Goal: Task Accomplishment & Management: Manage account settings

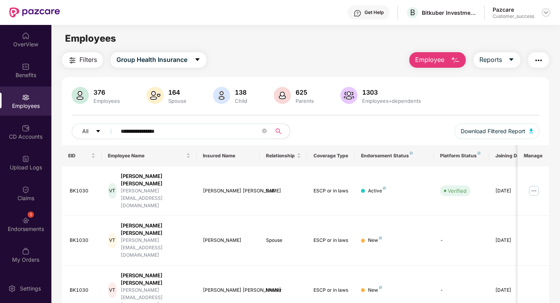
click at [545, 14] on img at bounding box center [545, 12] width 6 height 6
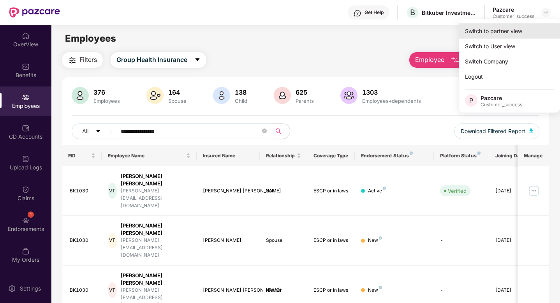
click at [523, 32] on div "Switch to partner view" at bounding box center [508, 30] width 101 height 15
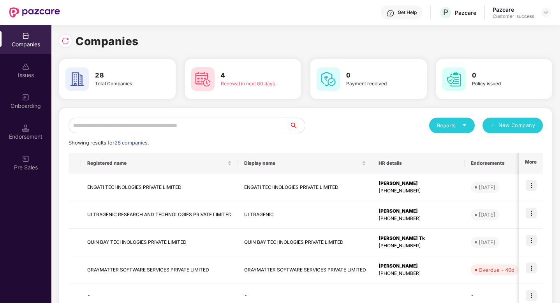
click at [249, 124] on input "text" at bounding box center [178, 126] width 221 height 16
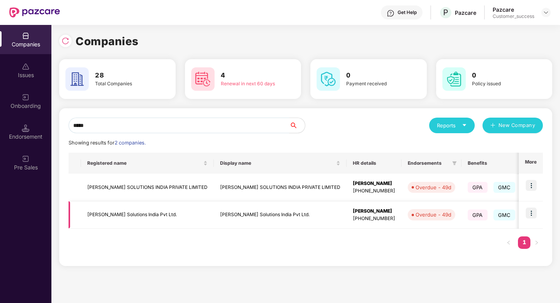
type input "*****"
click at [528, 214] on img at bounding box center [530, 212] width 11 height 11
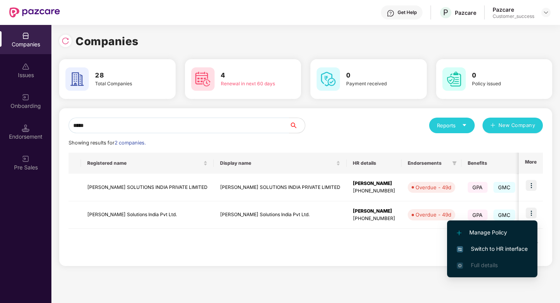
click at [504, 247] on span "Switch to HR interface" at bounding box center [491, 248] width 71 height 9
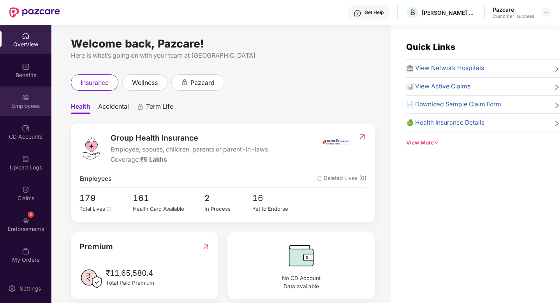
click at [23, 95] on img at bounding box center [26, 97] width 8 height 8
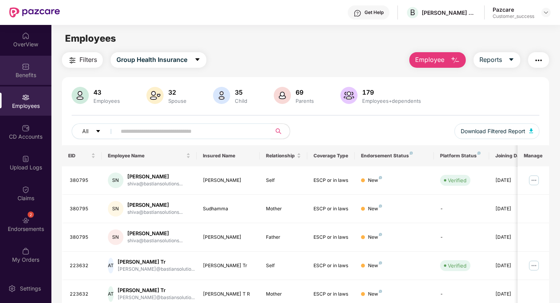
click at [14, 72] on div "Benefits" at bounding box center [25, 75] width 51 height 8
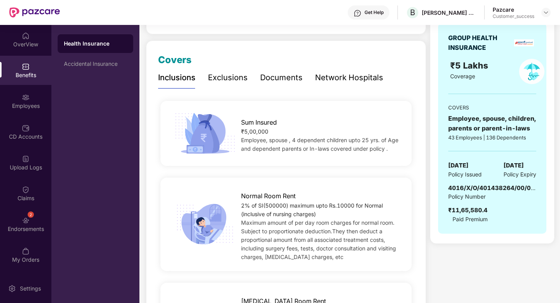
scroll to position [88, 0]
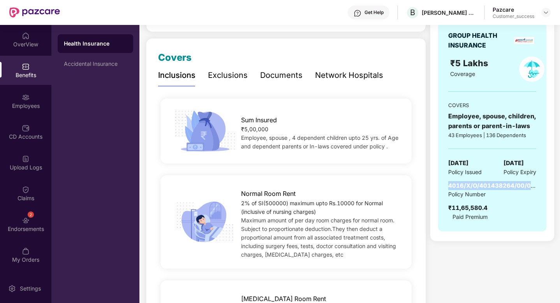
drag, startPoint x: 448, startPoint y: 185, endPoint x: 528, endPoint y: 186, distance: 79.4
click at [527, 186] on span "4016/X/O/401438264/00/000" at bounding box center [493, 185] width 90 height 7
click at [496, 188] on span "4016/X/O/401438264/00/000" at bounding box center [493, 185] width 90 height 7
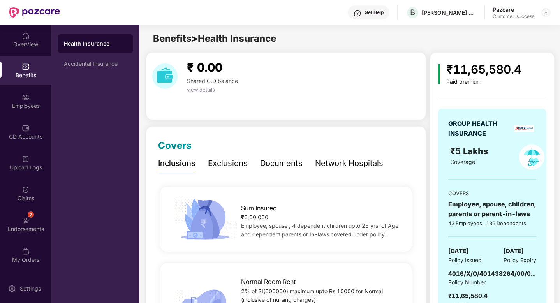
scroll to position [15, 0]
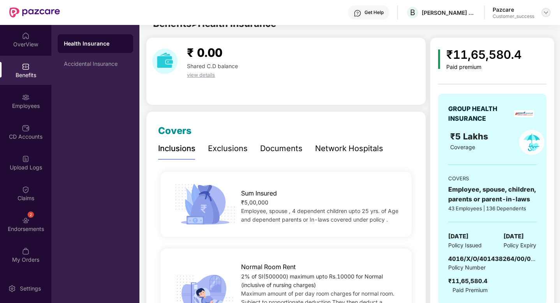
click at [544, 12] on img at bounding box center [545, 12] width 6 height 6
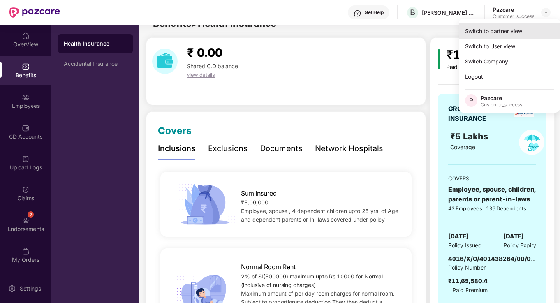
click at [516, 31] on div "Switch to partner view" at bounding box center [508, 30] width 101 height 15
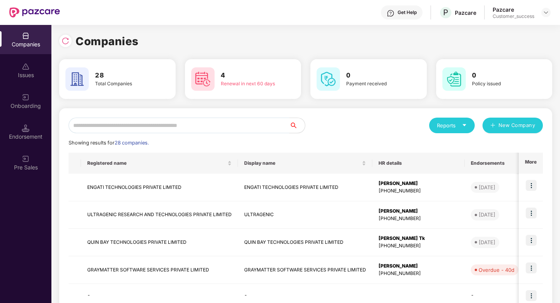
click at [219, 123] on input "text" at bounding box center [178, 126] width 221 height 16
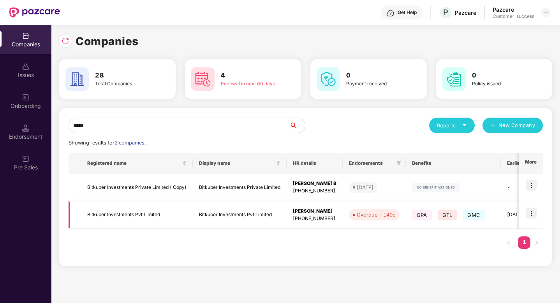
type input "*****"
click at [531, 212] on img at bounding box center [530, 212] width 11 height 11
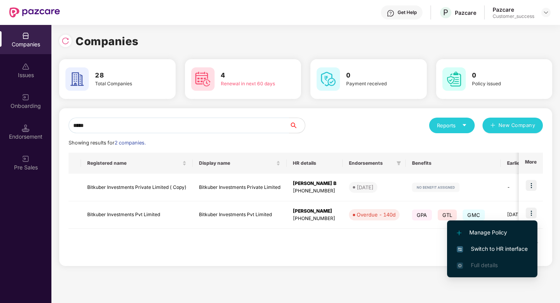
click at [479, 247] on span "Switch to HR interface" at bounding box center [491, 248] width 71 height 9
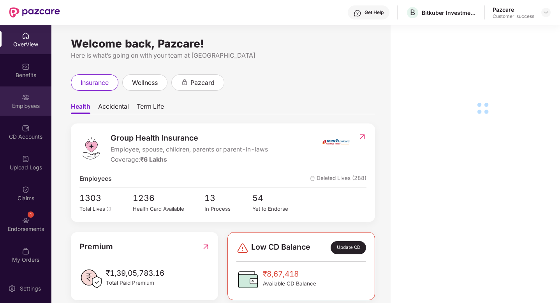
click at [25, 104] on div "Employees" at bounding box center [25, 106] width 51 height 8
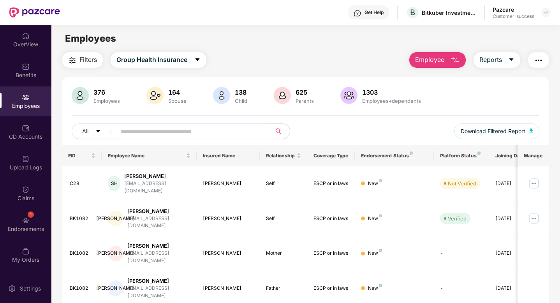
click at [148, 133] on input "text" at bounding box center [191, 131] width 140 height 12
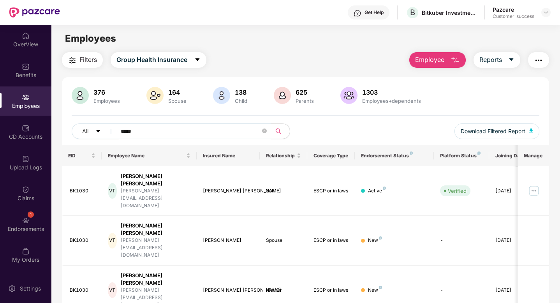
type input "*****"
click at [547, 12] on img at bounding box center [545, 12] width 6 height 6
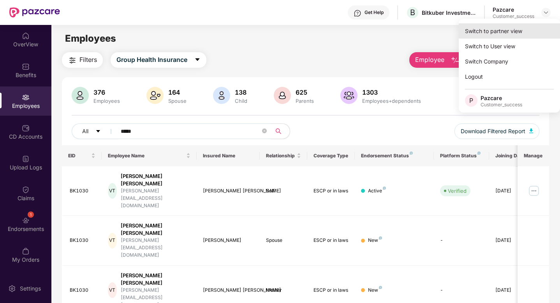
click at [512, 33] on div "Switch to partner view" at bounding box center [508, 30] width 101 height 15
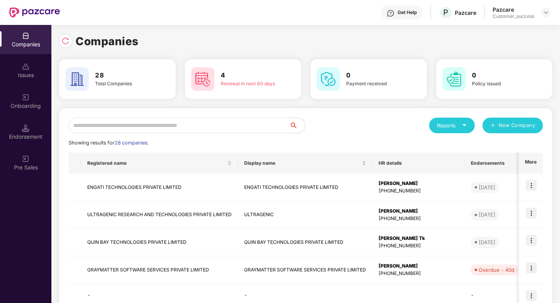
click at [218, 126] on input "text" at bounding box center [178, 126] width 221 height 16
click at [200, 121] on input "text" at bounding box center [178, 126] width 221 height 16
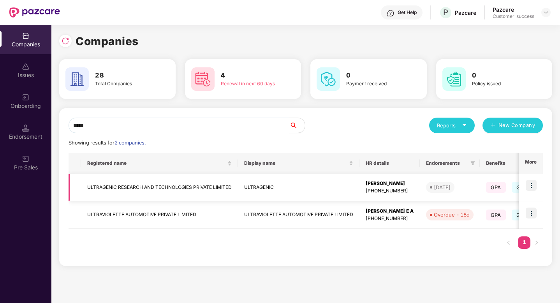
type input "*****"
click at [531, 188] on img at bounding box center [530, 185] width 11 height 11
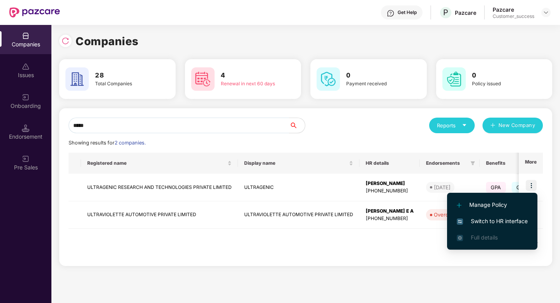
click at [496, 223] on span "Switch to HR interface" at bounding box center [491, 221] width 71 height 9
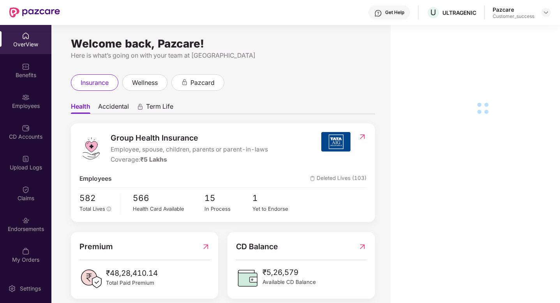
click at [6, 98] on div "Employees" at bounding box center [25, 100] width 51 height 29
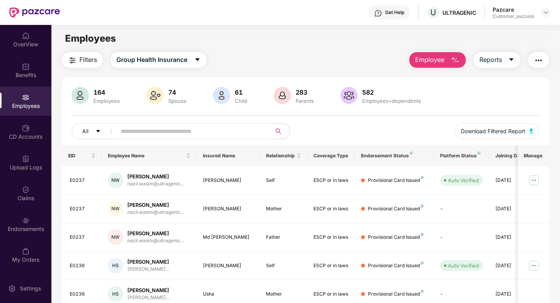
click at [134, 126] on input "text" at bounding box center [191, 131] width 140 height 12
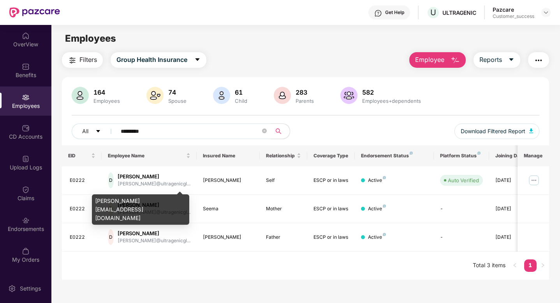
type input "*********"
drag, startPoint x: 182, startPoint y: 203, endPoint x: 96, endPoint y: 200, distance: 85.7
click at [96, 200] on div "[PERSON_NAME][EMAIL_ADDRESS][DOMAIN_NAME]" at bounding box center [140, 209] width 97 height 30
copy div "[PERSON_NAME][EMAIL_ADDRESS][DOMAIN_NAME]"
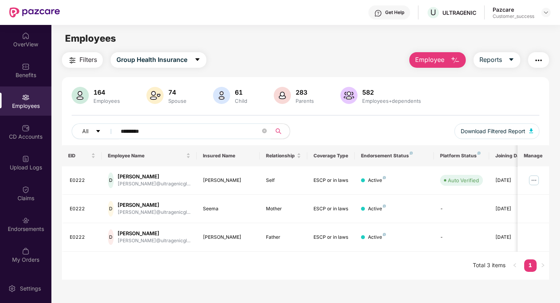
click at [311, 133] on div "All ********* Download Filtered Report" at bounding box center [305, 134] width 467 height 22
